Goal: Task Accomplishment & Management: Use online tool/utility

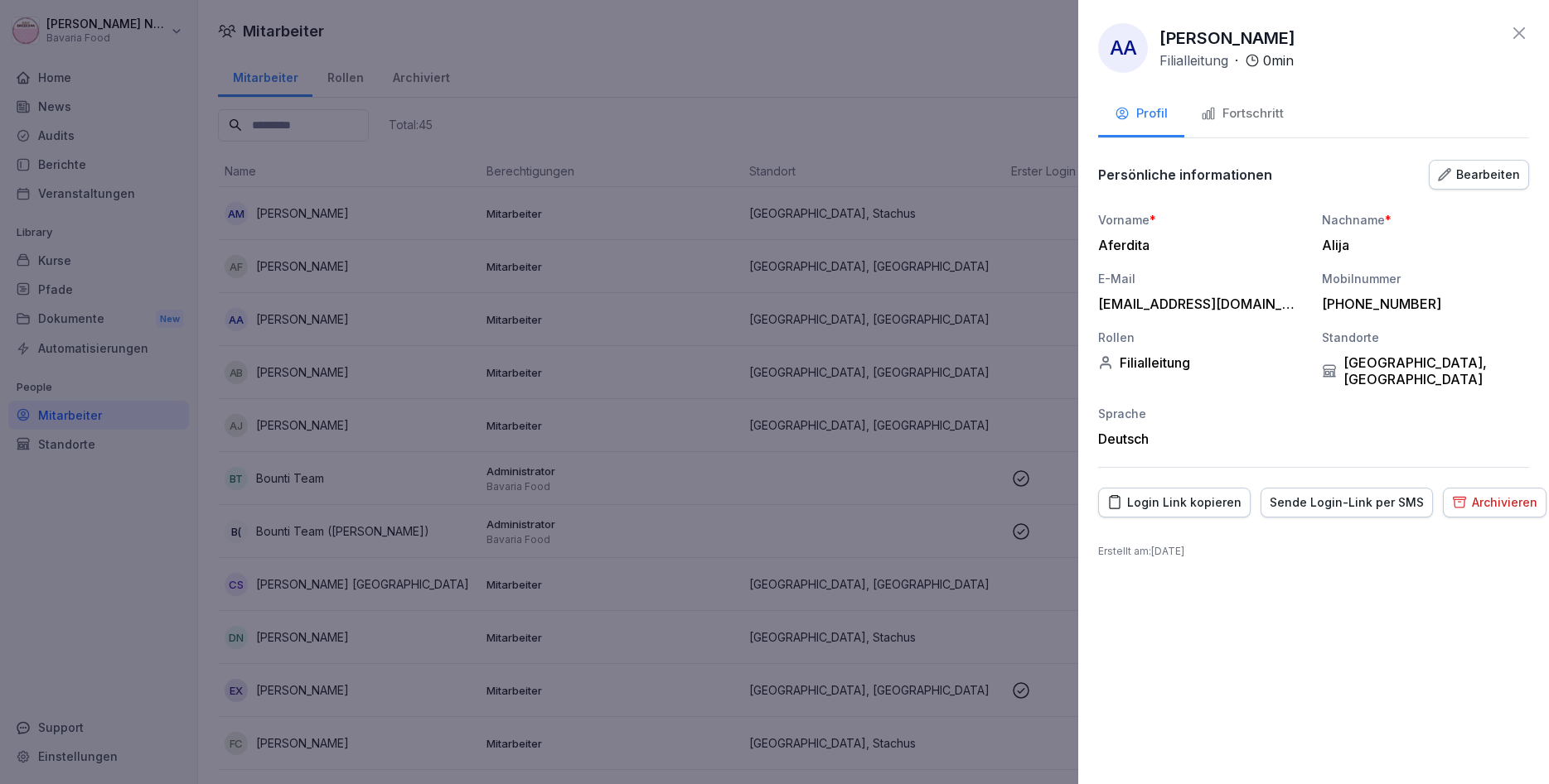
click at [1224, 113] on div "Fortschritt" at bounding box center [1241, 113] width 83 height 19
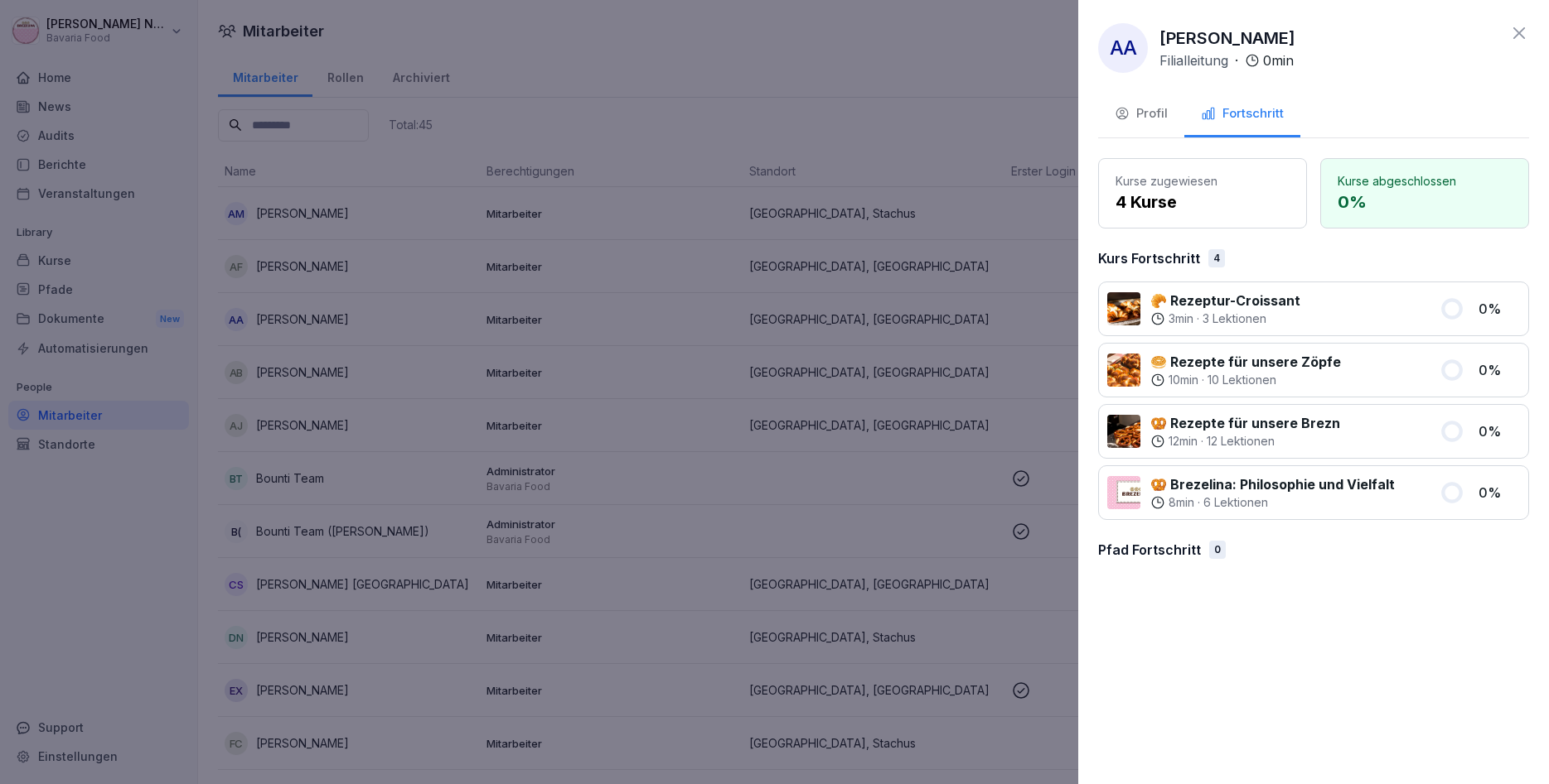
click at [1527, 27] on icon at bounding box center [1519, 33] width 20 height 20
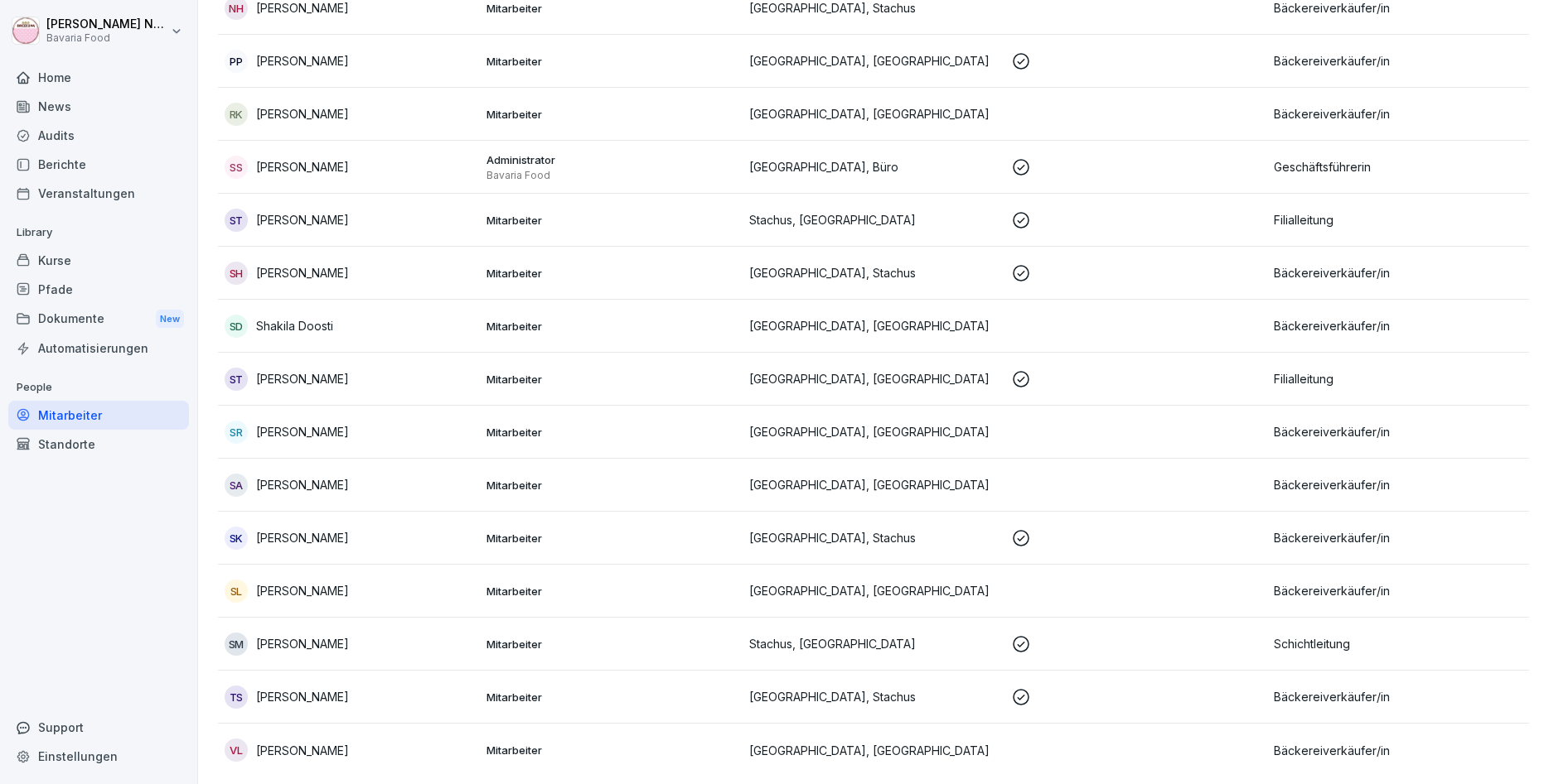
scroll to position [1802, 0]
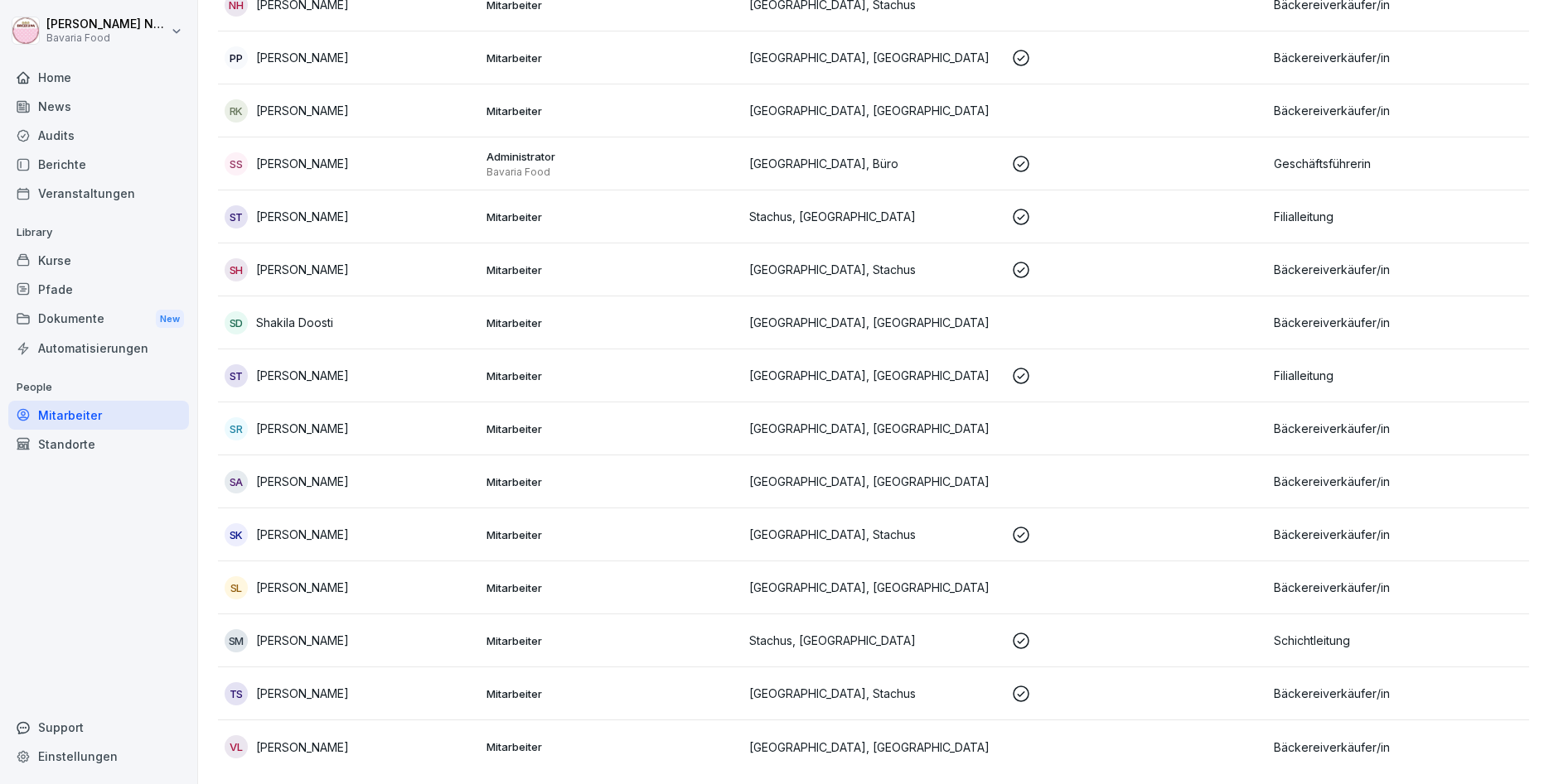
click at [325, 703] on td "TS [PERSON_NAME]" at bounding box center [349, 694] width 261 height 53
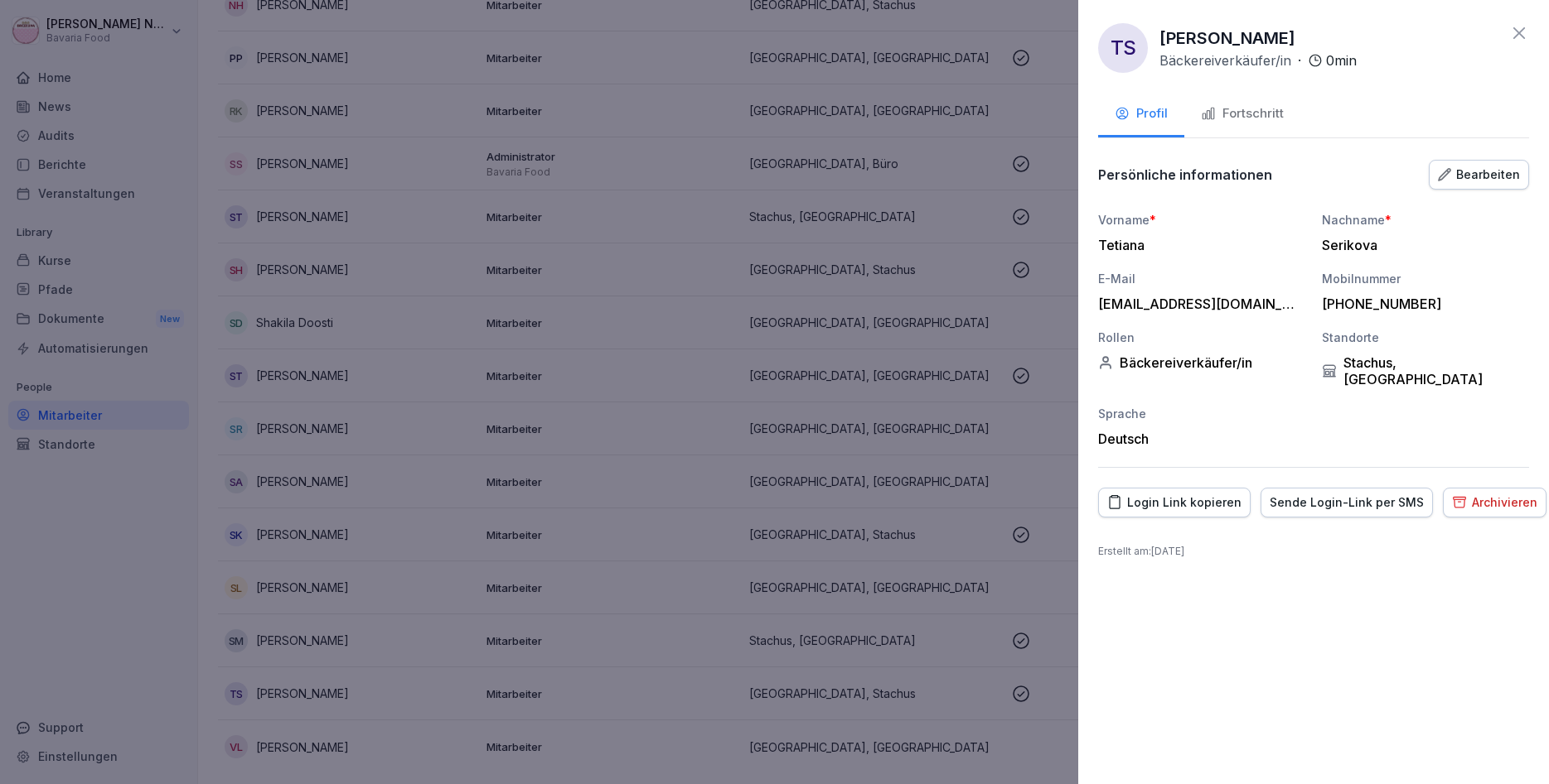
click at [1258, 106] on div "Fortschritt" at bounding box center [1241, 113] width 83 height 19
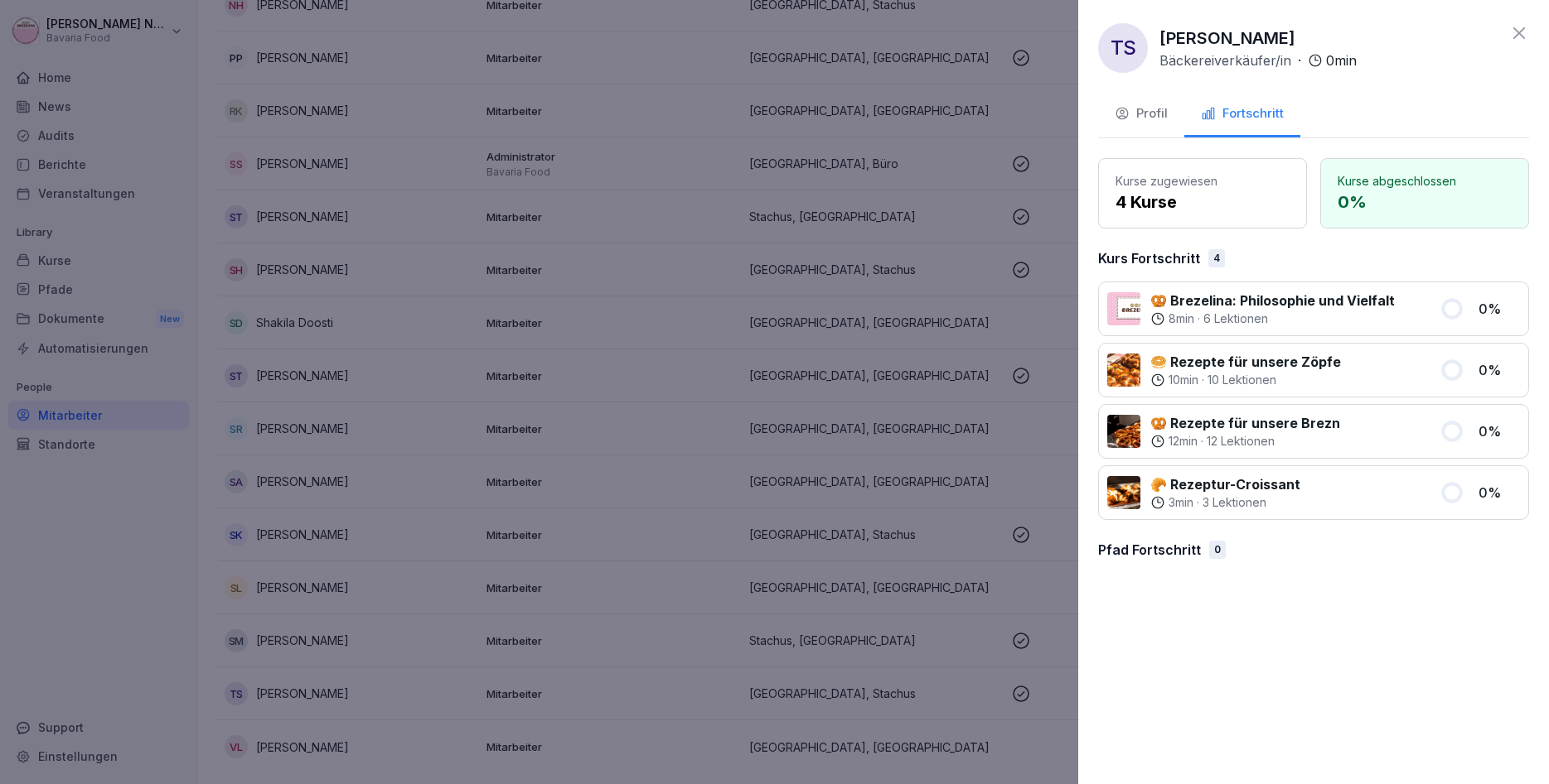
click at [1521, 38] on icon at bounding box center [1519, 33] width 20 height 20
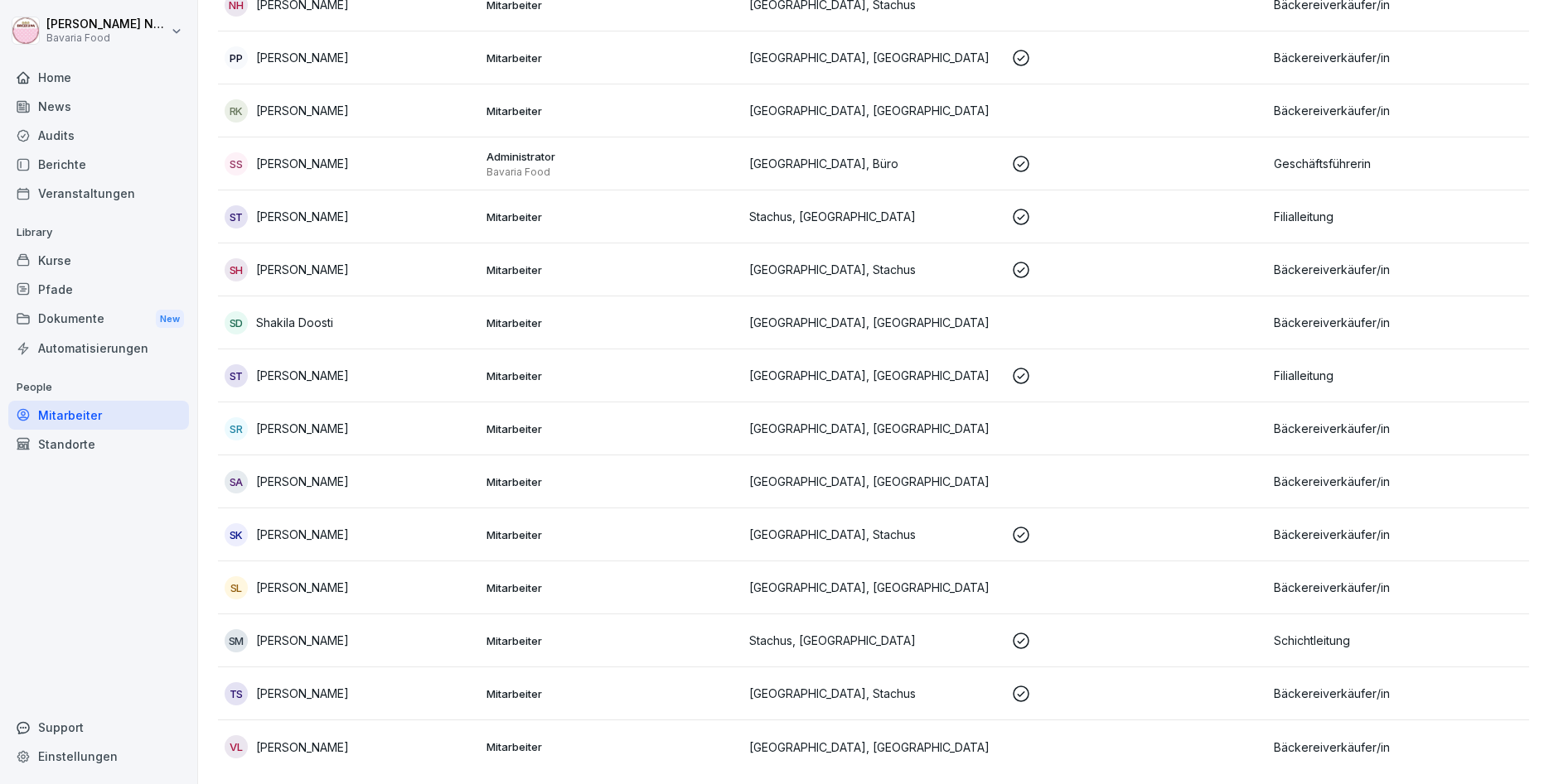
click at [413, 654] on td "SM Stefanos Melikidis" at bounding box center [349, 641] width 261 height 53
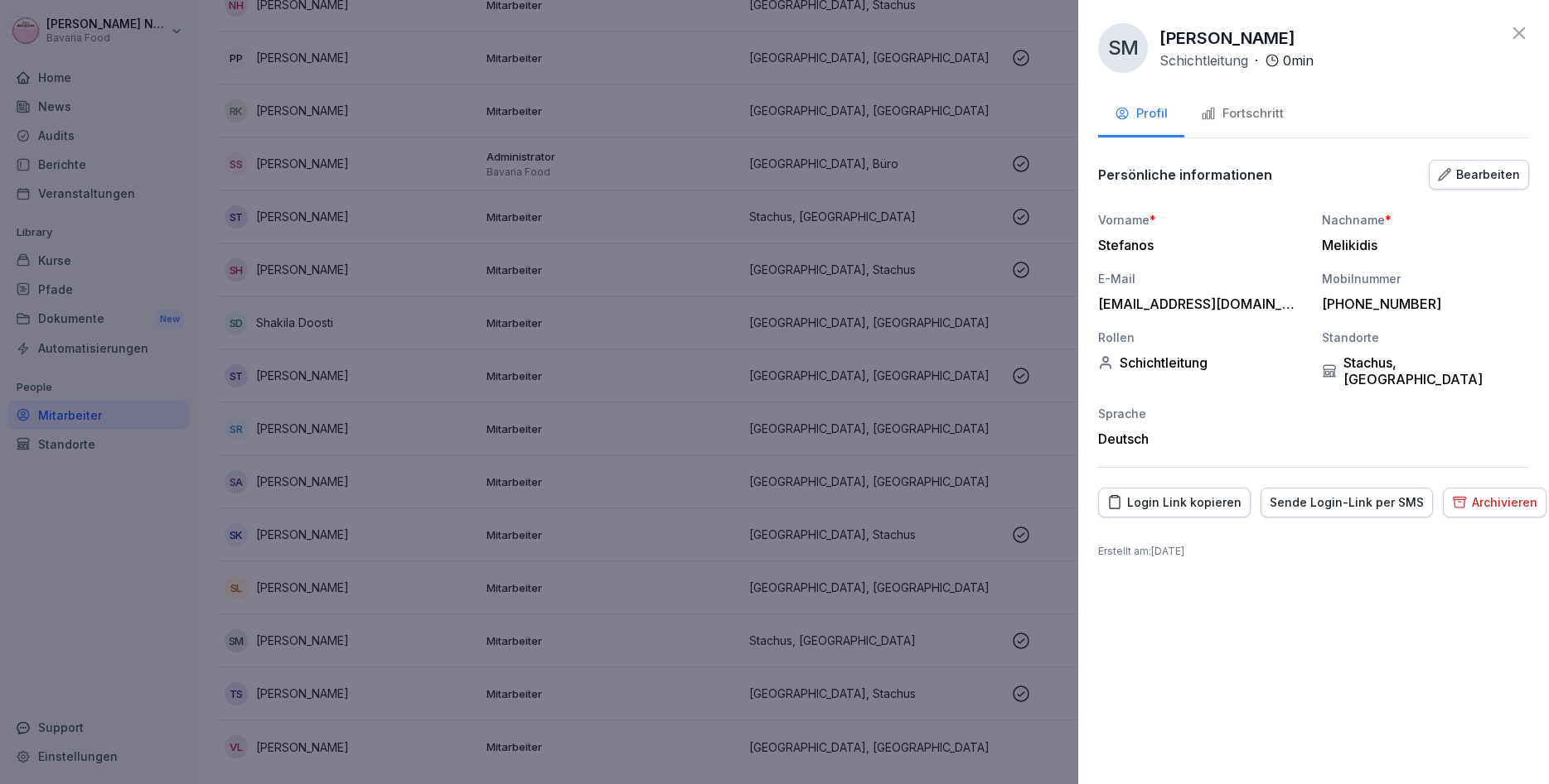
click at [1226, 120] on div "Fortschritt" at bounding box center [1241, 113] width 83 height 19
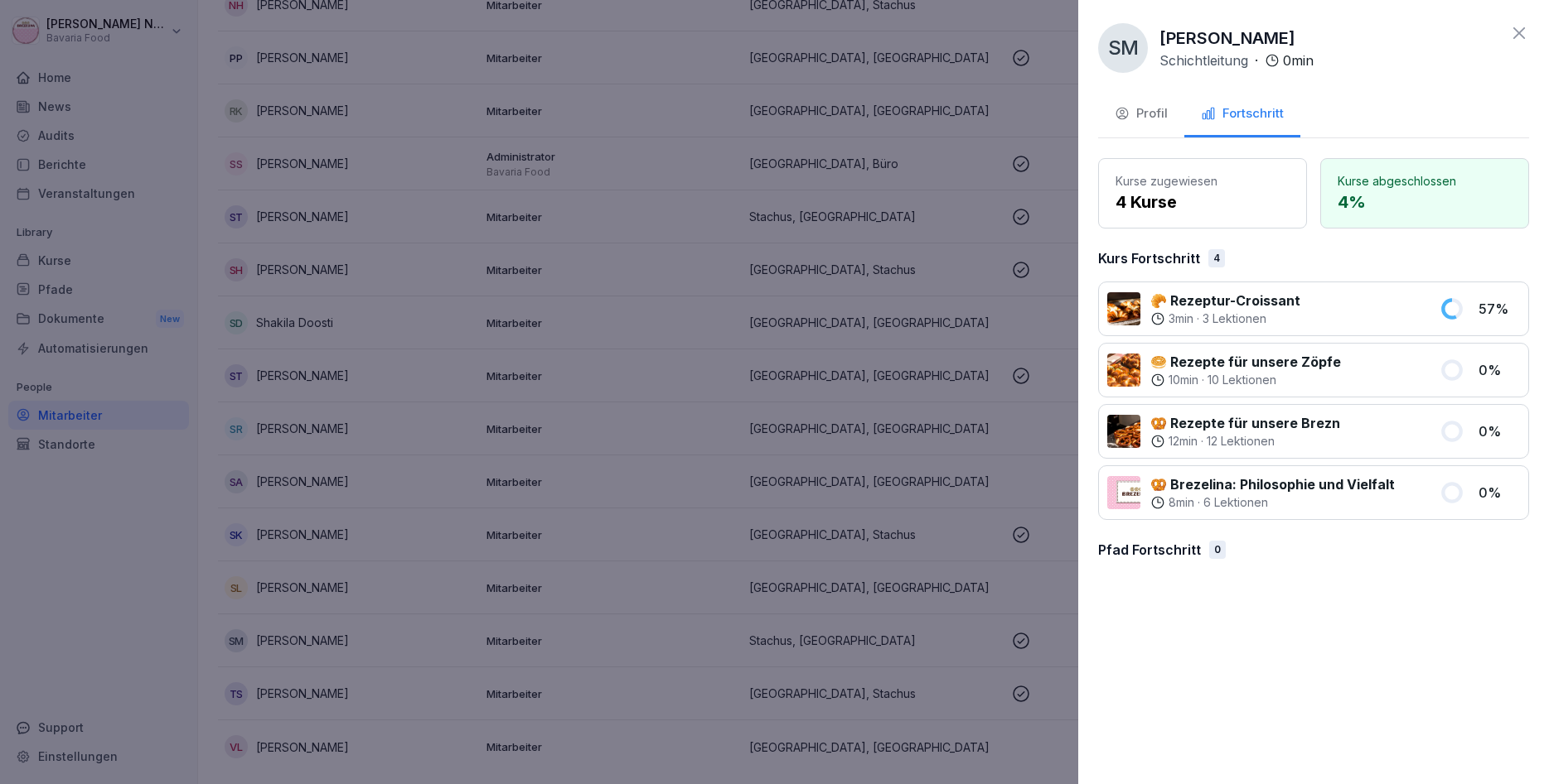
click at [1513, 32] on icon at bounding box center [1519, 33] width 20 height 20
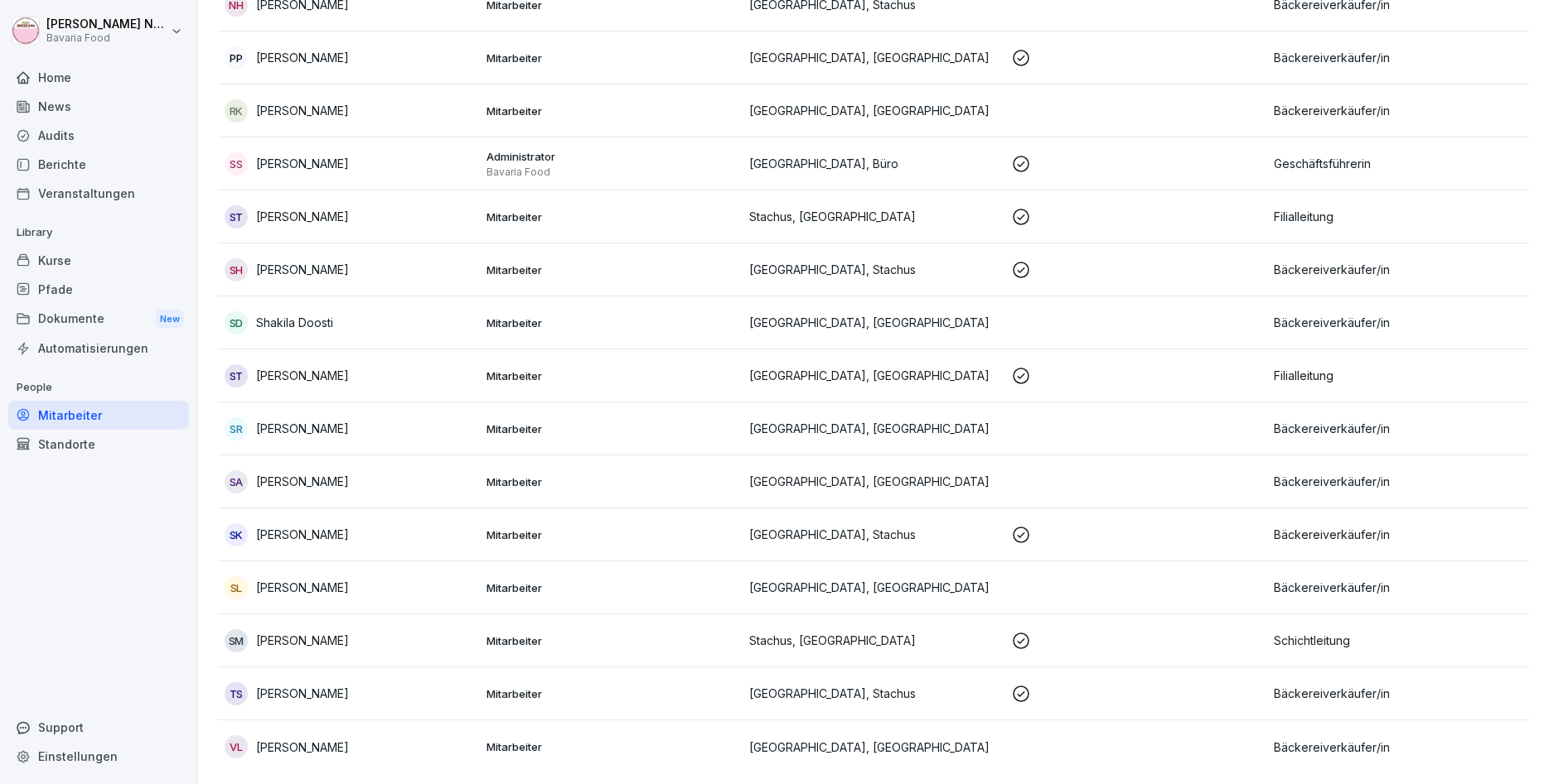
click at [61, 266] on div "Kurse" at bounding box center [98, 260] width 181 height 29
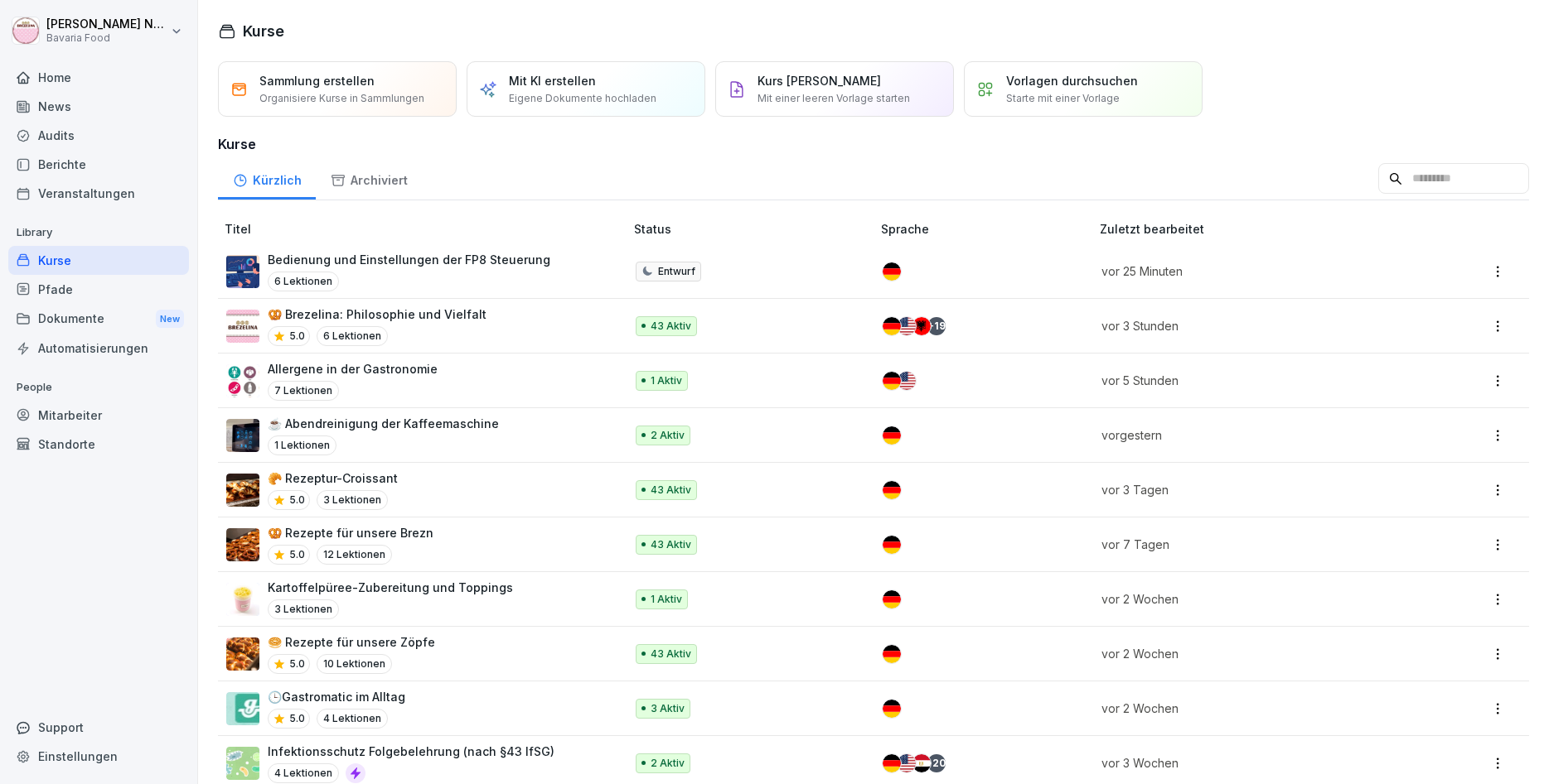
click at [68, 72] on div "Home" at bounding box center [98, 77] width 181 height 29
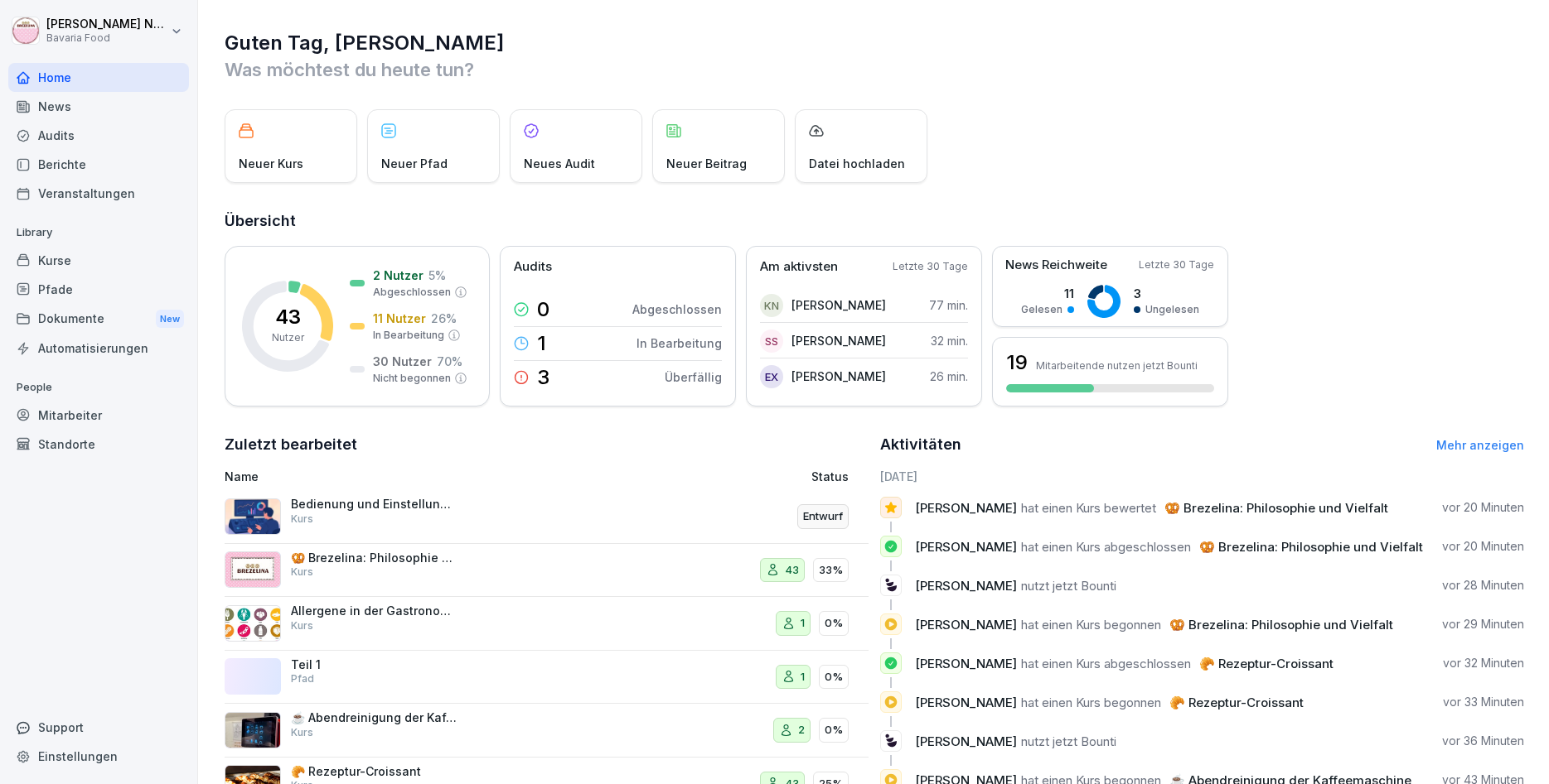
click at [339, 512] on div "Bedienung und Einstellungen der FP8 Steuerung Kurs" at bounding box center [373, 512] width 165 height 30
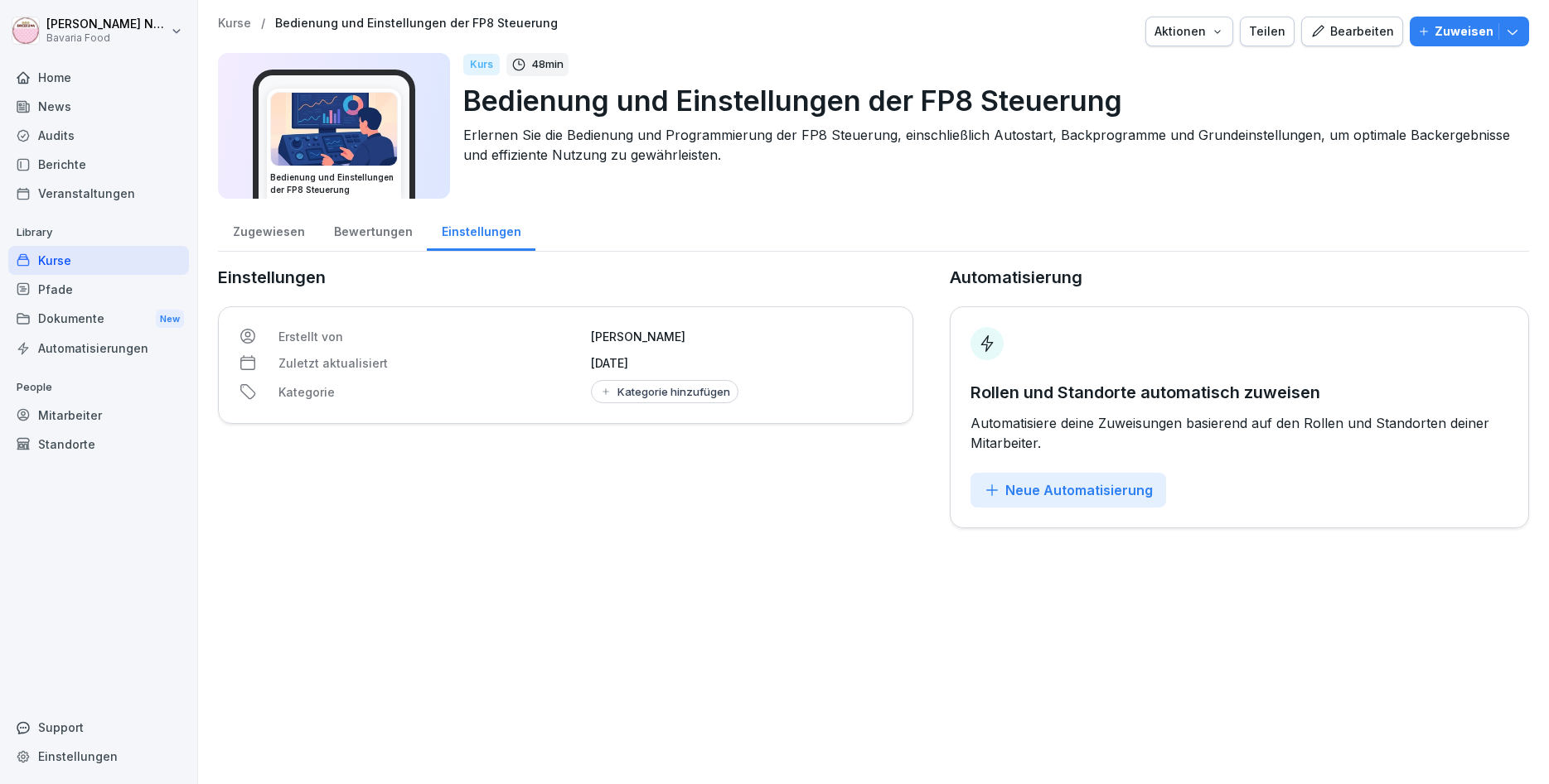
click at [1325, 25] on icon "button" at bounding box center [1317, 31] width 15 height 15
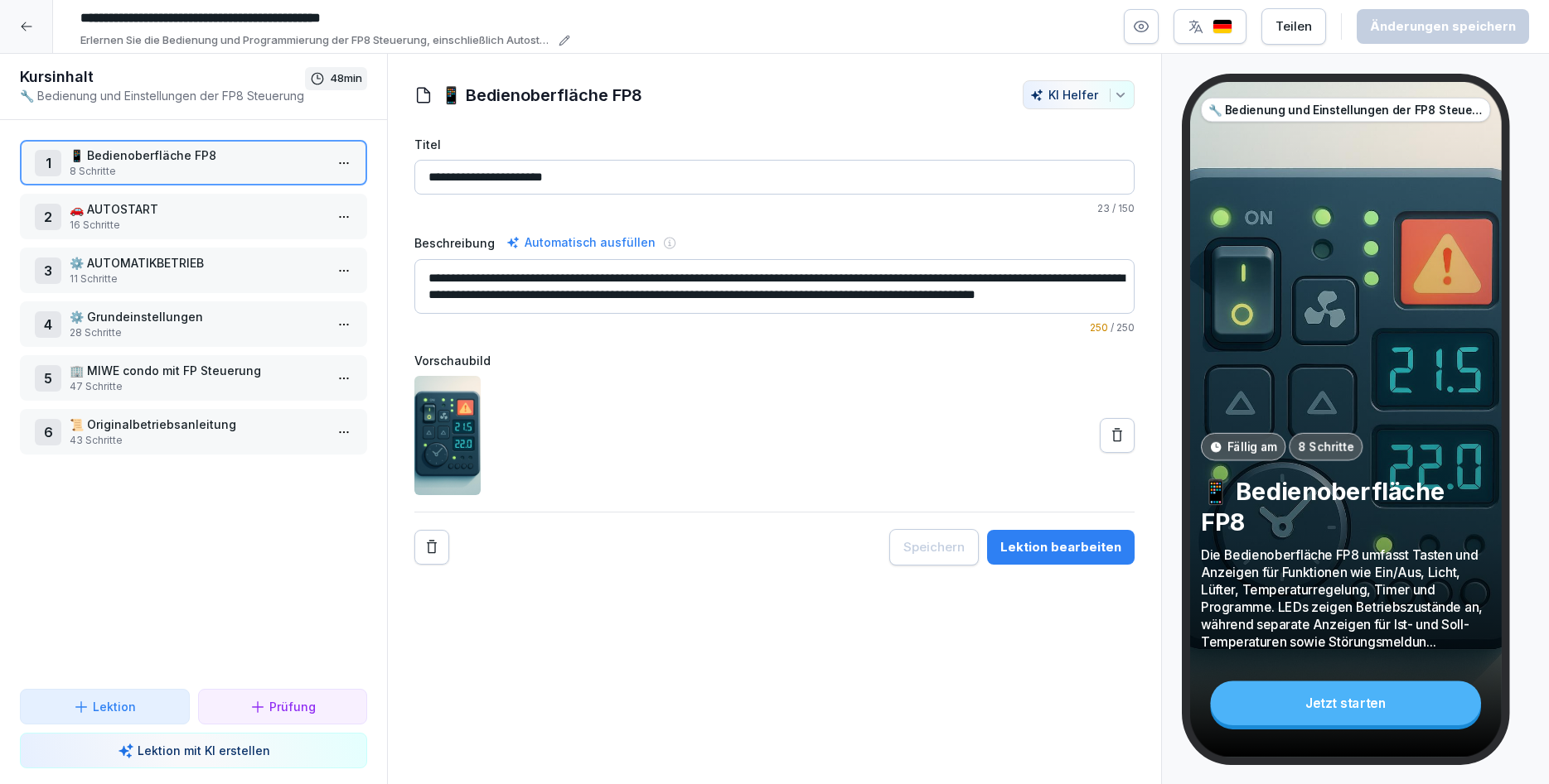
click at [158, 214] on p "🚗 AUTOSTART" at bounding box center [197, 209] width 254 height 18
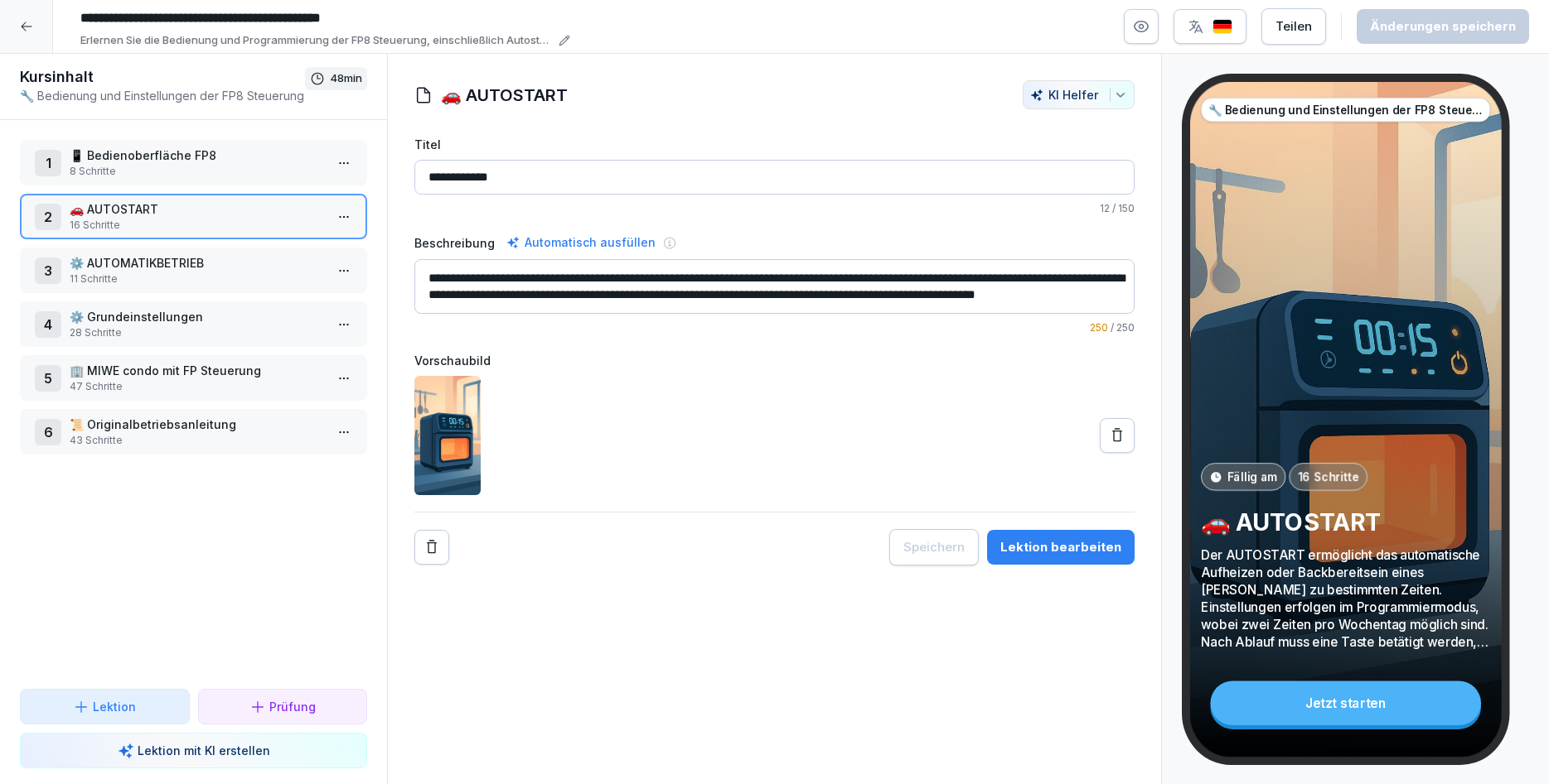
click at [237, 279] on p "11 Schritte" at bounding box center [197, 279] width 254 height 15
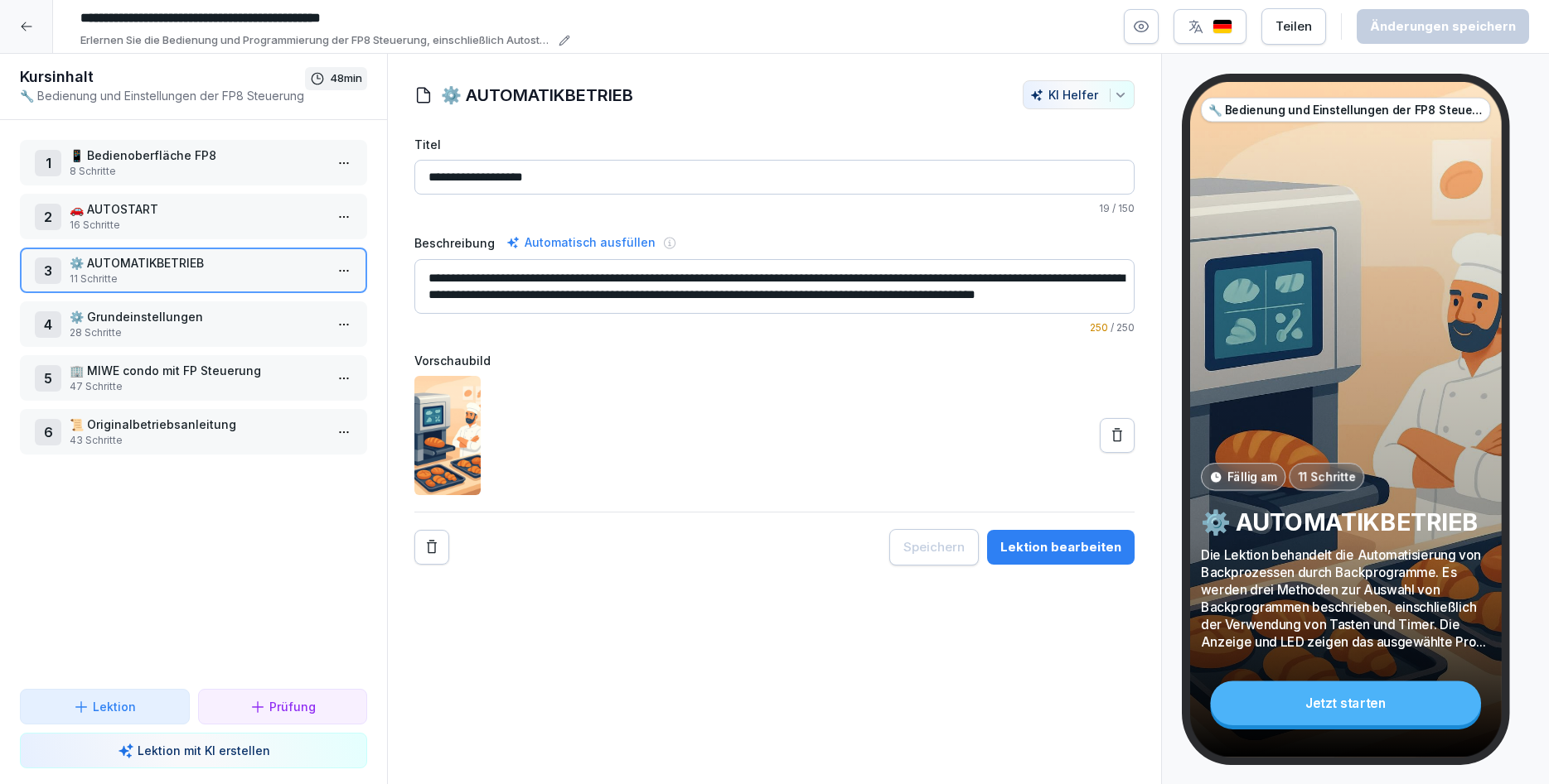
click at [228, 334] on p "28 Schritte" at bounding box center [197, 332] width 254 height 15
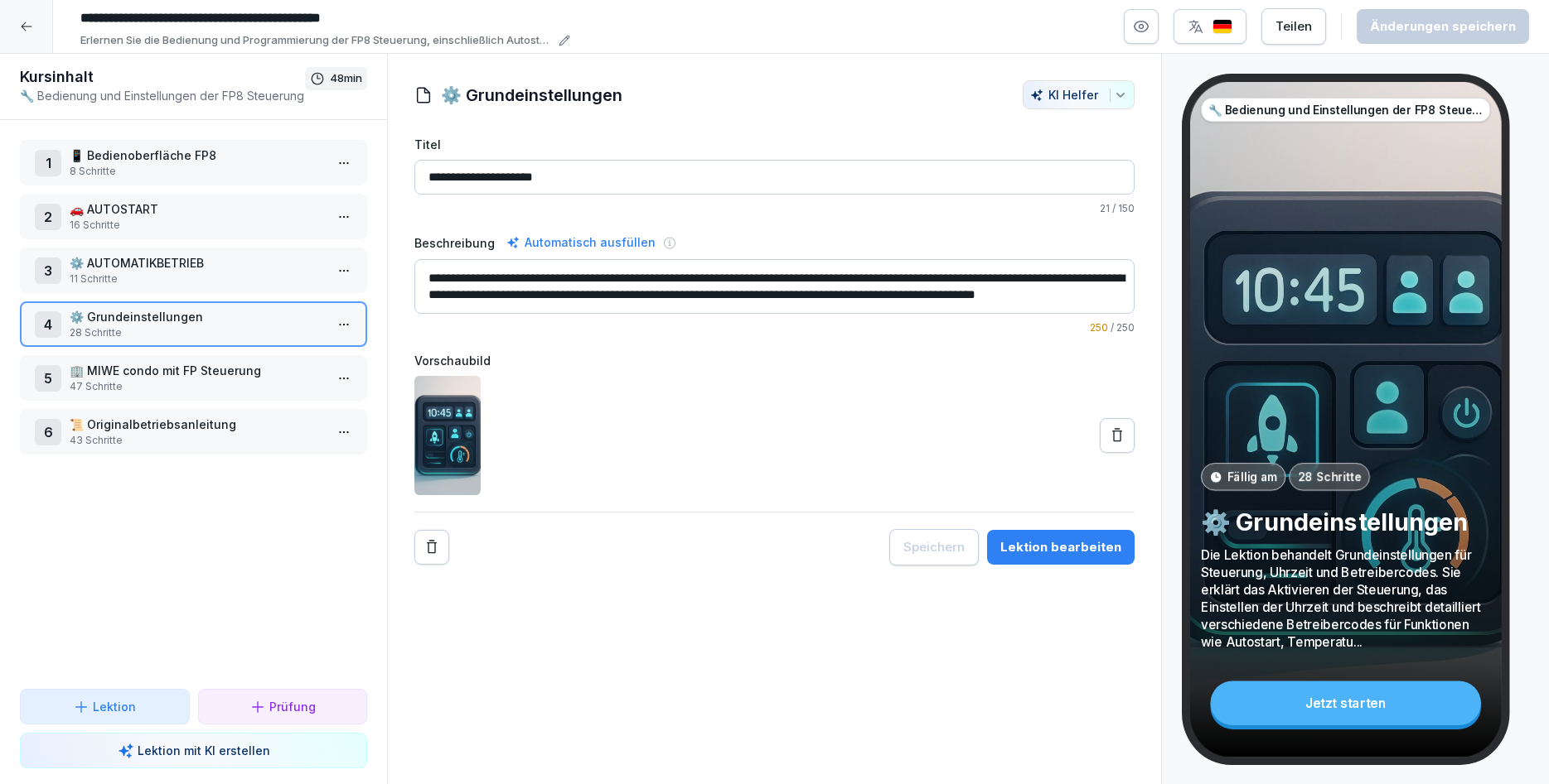
click at [222, 372] on p "🏢 MIWE condo mit FP Steuerung" at bounding box center [197, 371] width 254 height 18
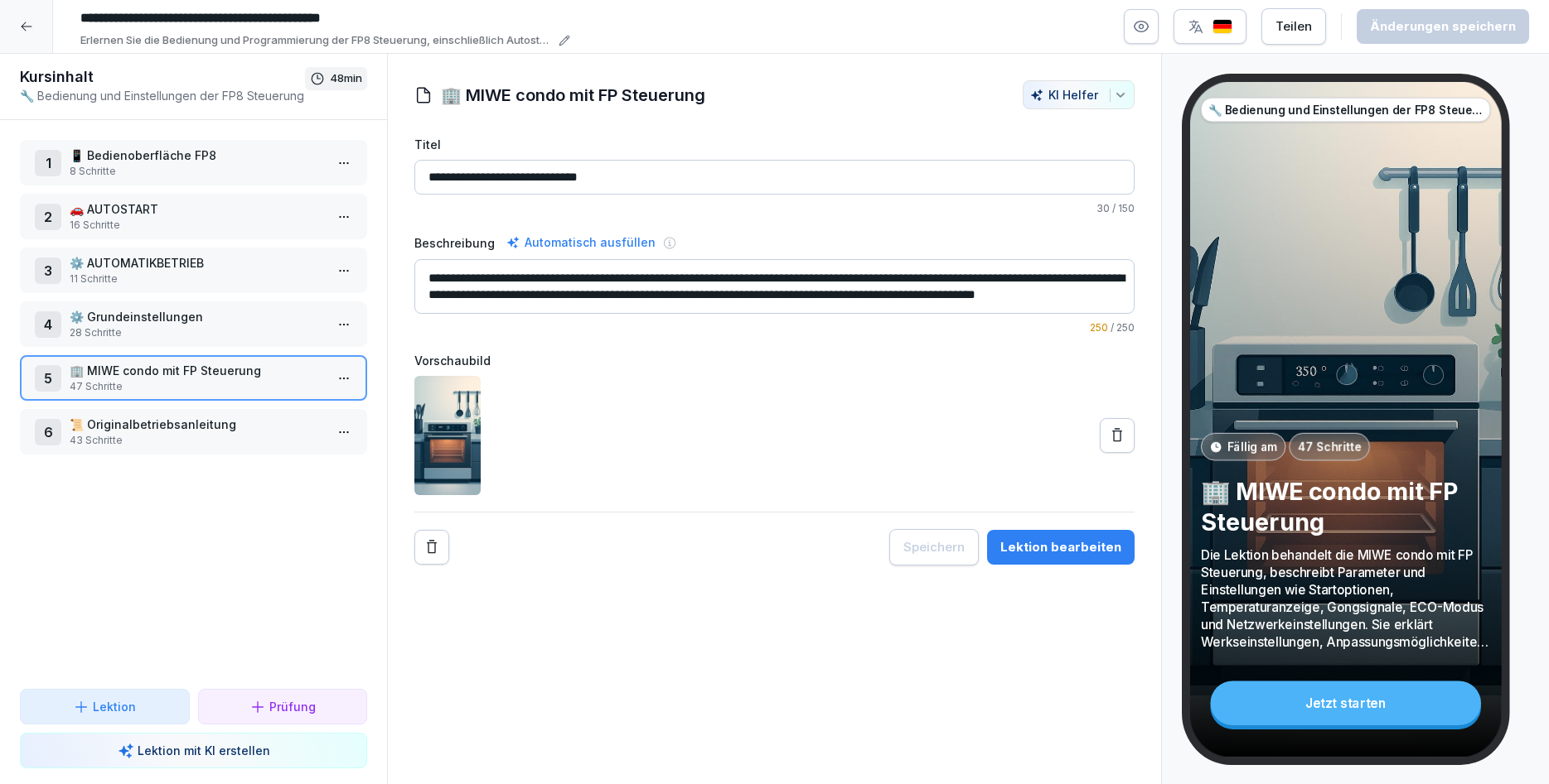
click at [237, 416] on p "📜 Originalbetriebsanleitung" at bounding box center [197, 425] width 254 height 18
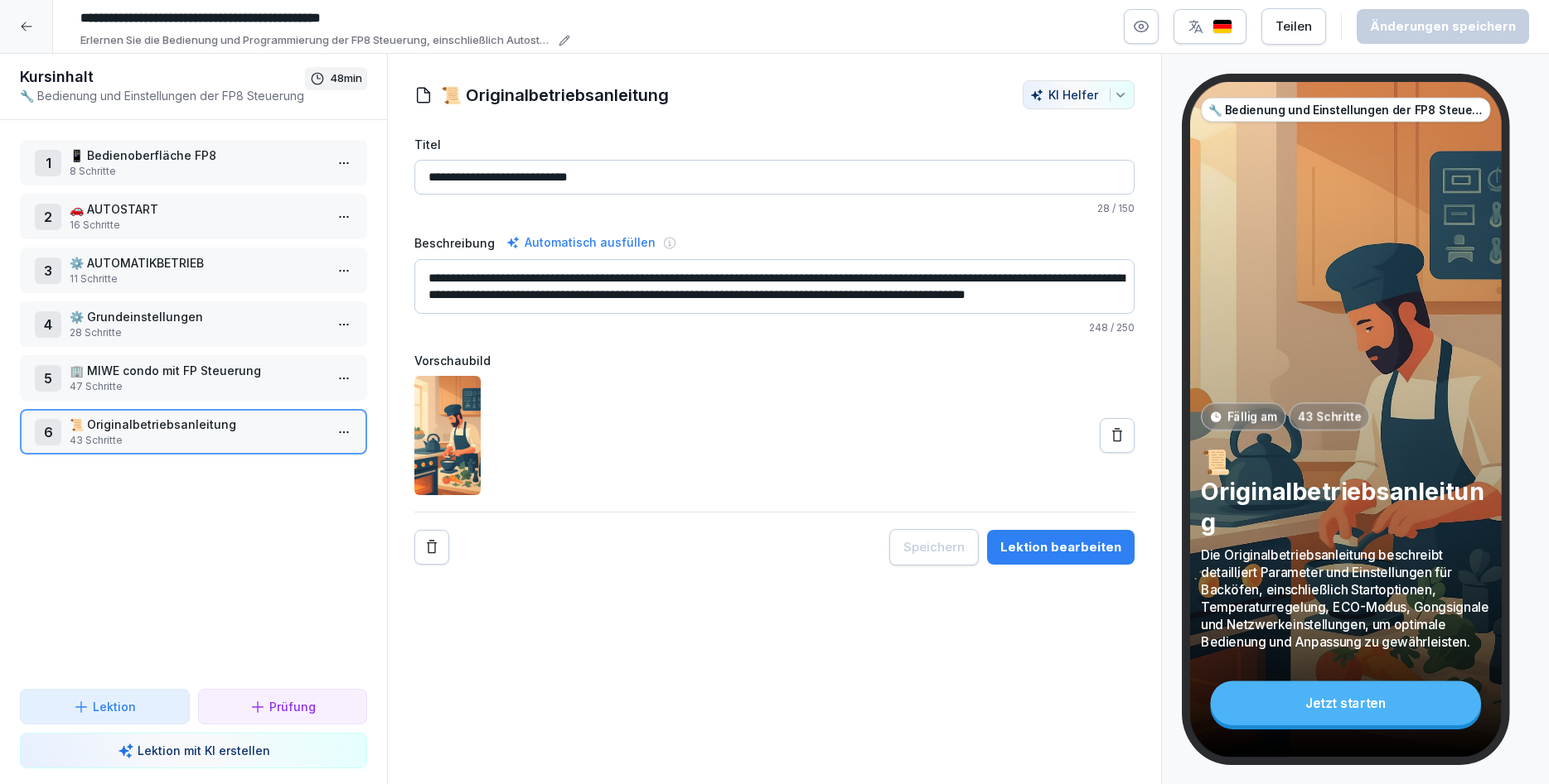
click at [1013, 549] on div "Lektion bearbeiten" at bounding box center [1061, 548] width 121 height 18
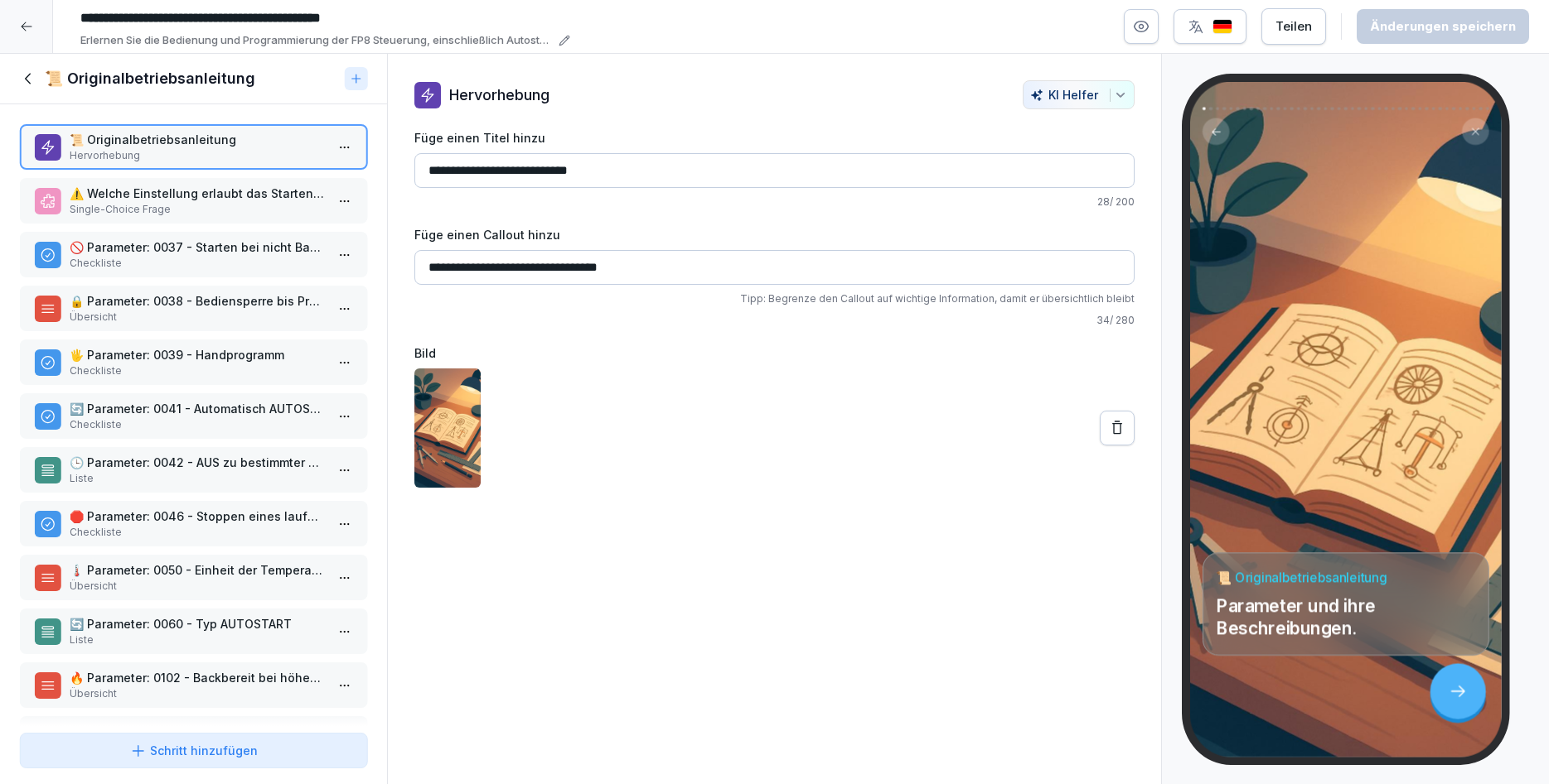
click at [186, 206] on p "Single-Choice Frage" at bounding box center [197, 209] width 254 height 15
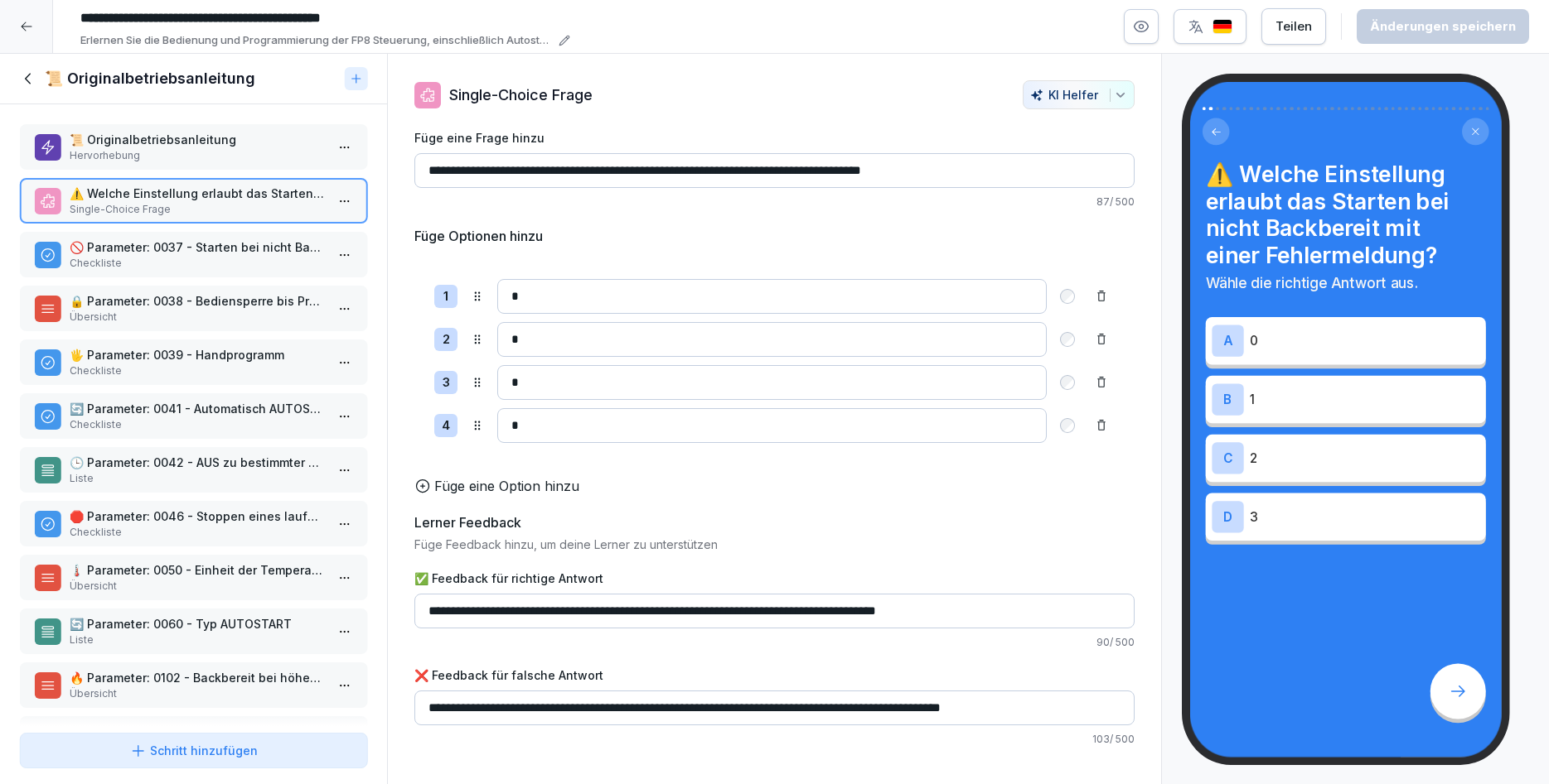
click at [546, 353] on input "*" at bounding box center [772, 339] width 550 height 35
click at [171, 238] on p "🚫 Parameter: 0037 - Starten bei nicht Backbereit" at bounding box center [197, 247] width 254 height 18
